Goal: Information Seeking & Learning: Learn about a topic

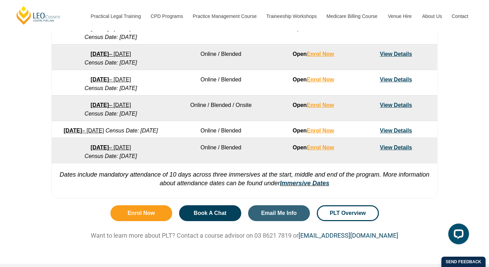
scroll to position [495, 0]
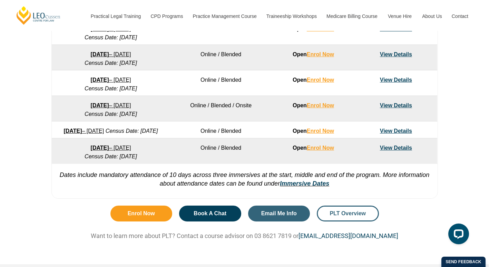
click at [347, 216] on span "PLT Overview" at bounding box center [347, 214] width 36 height 6
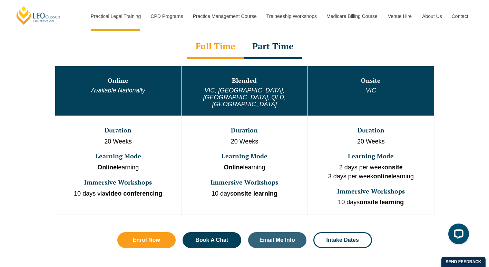
scroll to position [356, 0]
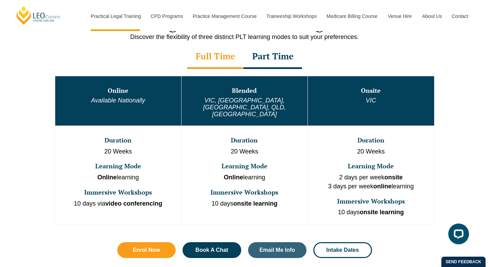
click at [277, 54] on div "Part Time" at bounding box center [272, 57] width 58 height 24
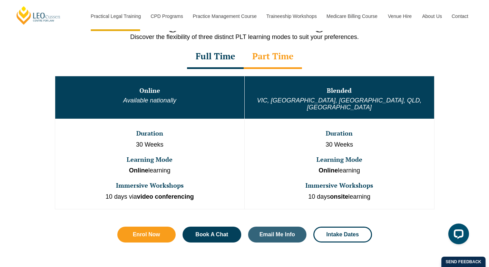
click at [204, 59] on div "Full Time" at bounding box center [215, 57] width 57 height 24
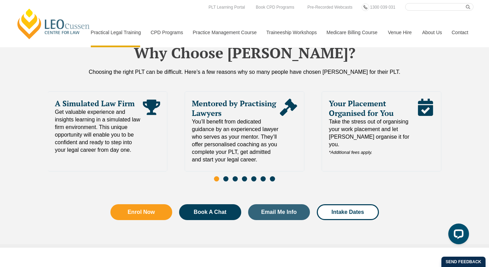
scroll to position [1493, 0]
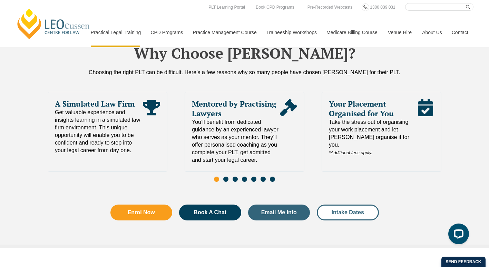
click at [348, 204] on link "Intake Dates" at bounding box center [347, 212] width 62 height 16
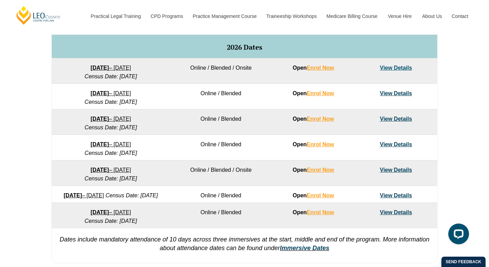
scroll to position [433, 0]
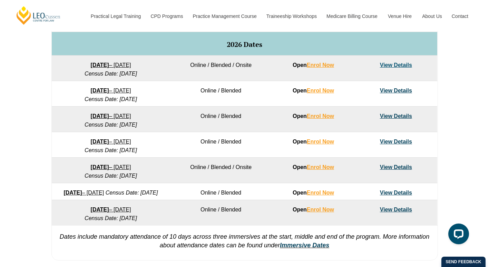
click at [400, 92] on link "View Details" at bounding box center [396, 91] width 32 height 6
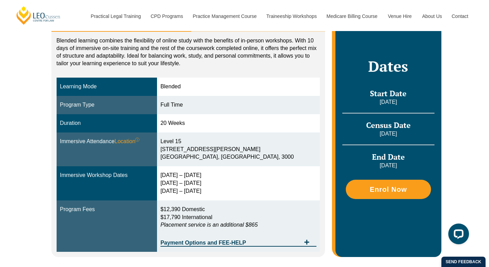
scroll to position [144, 0]
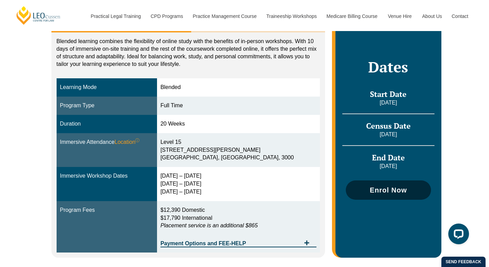
click at [366, 188] on span "Enrol Now" at bounding box center [388, 190] width 78 height 7
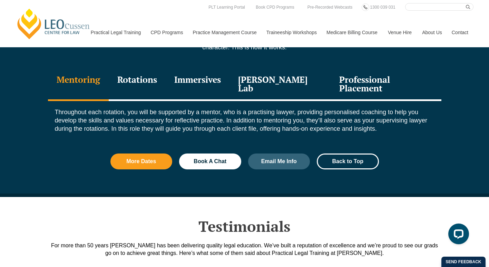
scroll to position [774, 0]
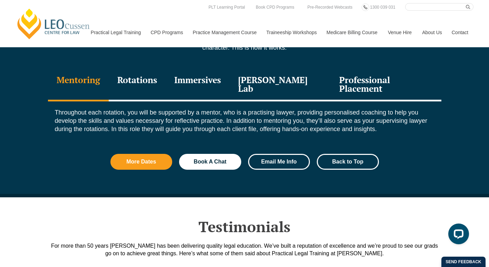
click at [283, 159] on span "Email Me Info" at bounding box center [279, 162] width 36 height 6
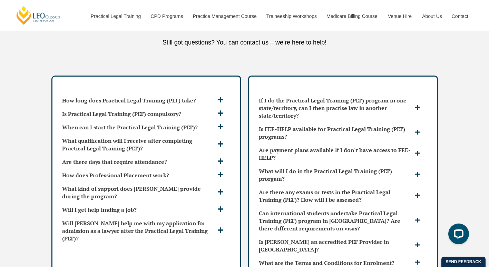
scroll to position [1805, 0]
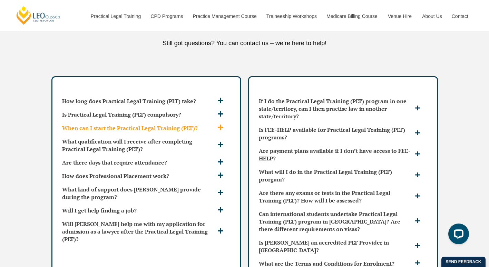
click at [106, 124] on h3 "When can I start the Practical Legal Training (PLT)?" at bounding box center [138, 128] width 153 height 8
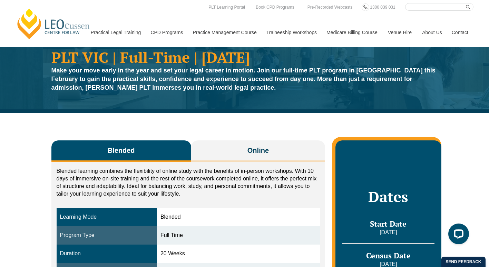
scroll to position [0, 0]
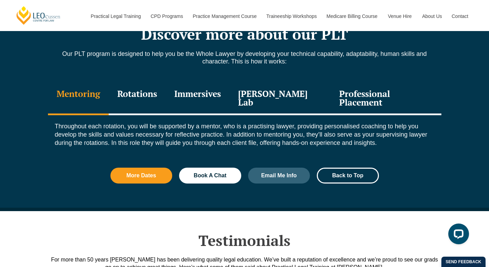
scroll to position [774, 0]
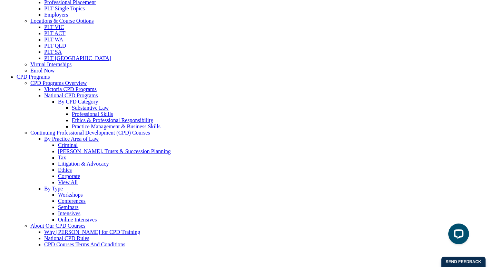
scroll to position [81, 0]
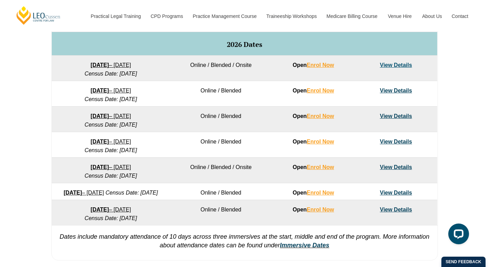
click at [384, 115] on link "View Details" at bounding box center [396, 116] width 32 height 6
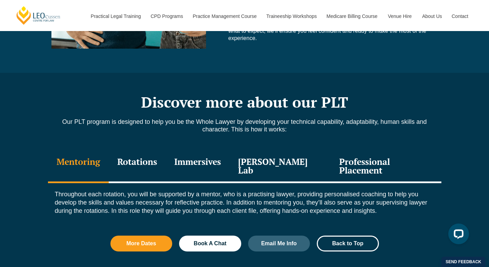
scroll to position [693, 0]
click at [359, 160] on div "Professional Placement" at bounding box center [385, 166] width 110 height 33
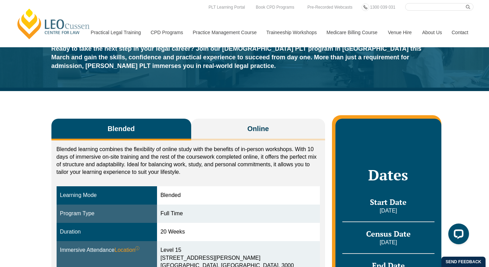
scroll to position [0, 0]
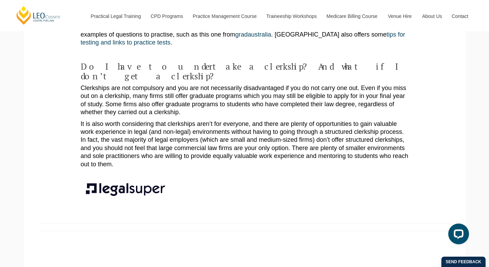
scroll to position [1108, 0]
